Goal: Browse casually: Explore the website without a specific task or goal

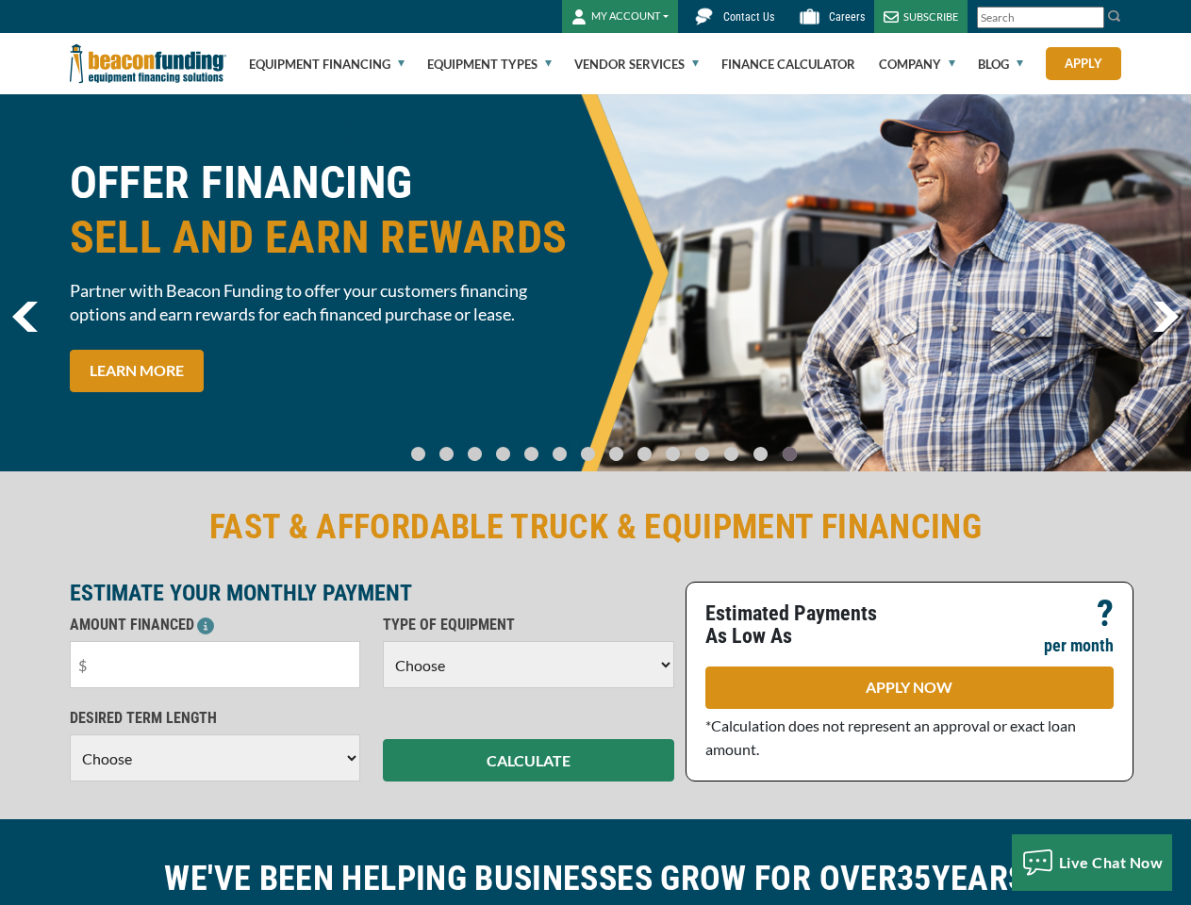
click at [1092, 18] on link at bounding box center [1091, 17] width 15 height 15
click at [595, 283] on div "OFFER FINANCING SELL AND EARN REWARDS Partner with Beacon Funding to offer your…" at bounding box center [326, 283] width 537 height 255
click at [430, 445] on li "Go To Slide 0" at bounding box center [418, 445] width 23 height 14
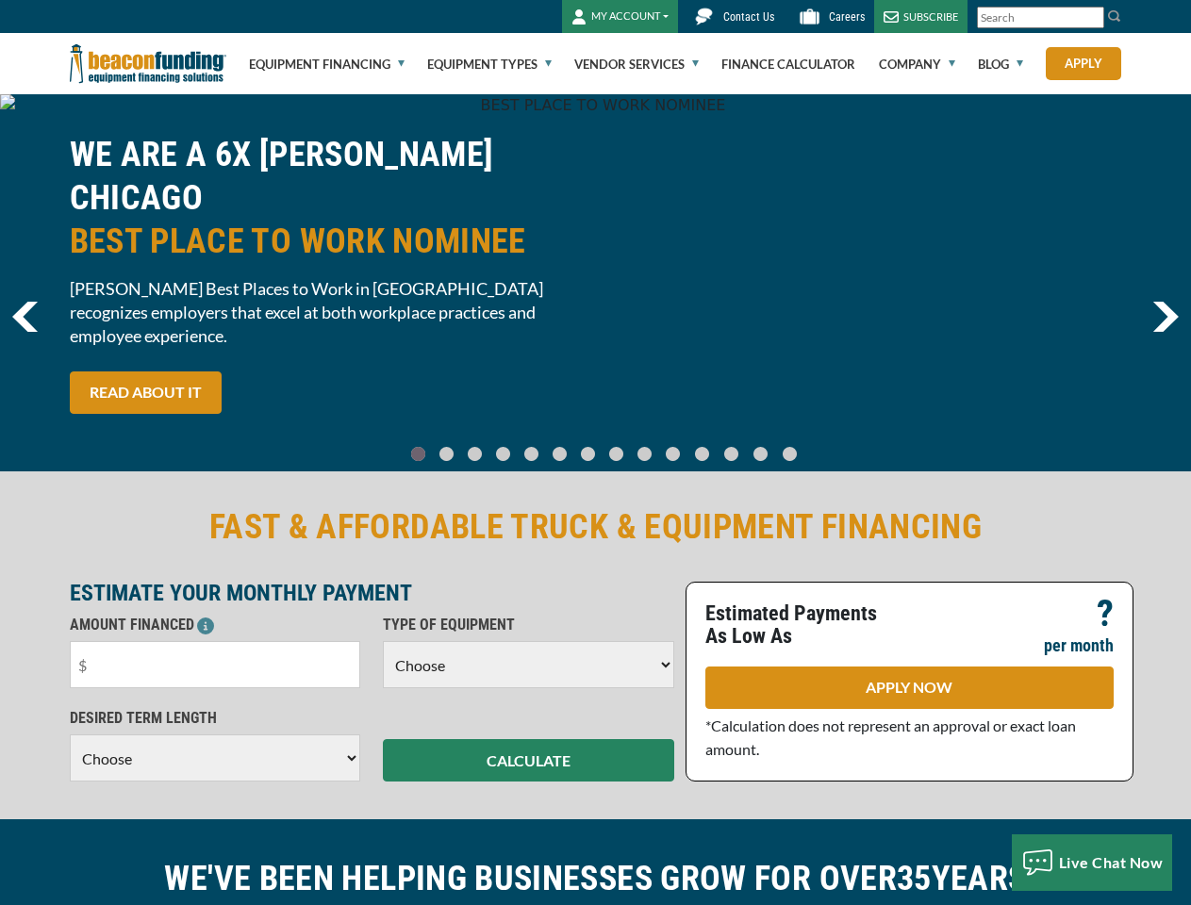
click at [458, 445] on li "Go To Slide 1" at bounding box center [447, 445] width 23 height 14
click at [486, 445] on li "Go To Slide 2" at bounding box center [475, 445] width 23 height 14
click at [512, 445] on li "Go To Slide 3" at bounding box center [503, 445] width 23 height 14
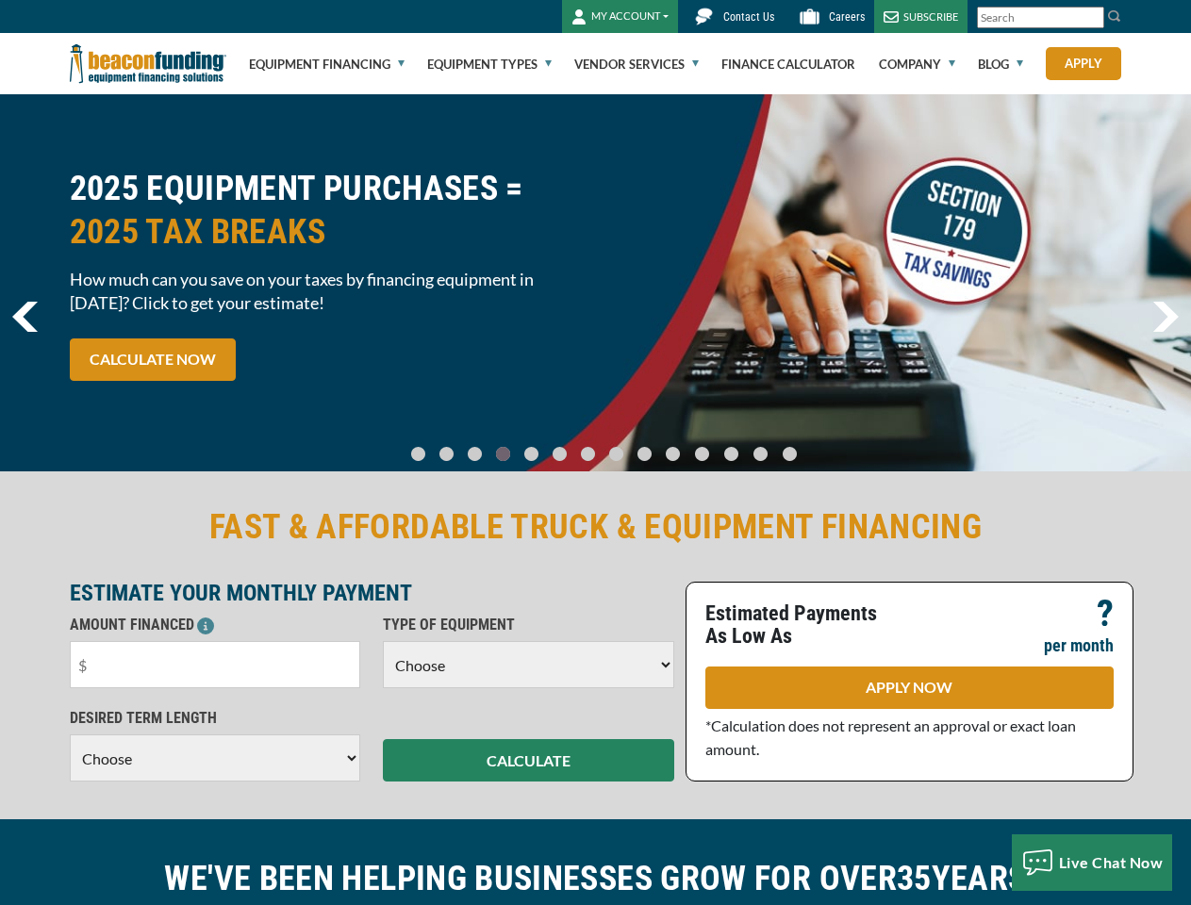
click at [537, 445] on li "Go To Slide 4" at bounding box center [531, 445] width 23 height 14
click at [564, 445] on li "Go To Slide 5" at bounding box center [560, 445] width 23 height 14
click at [590, 445] on li "Go To Slide 6" at bounding box center [588, 445] width 23 height 14
